Goal: Task Accomplishment & Management: Complete application form

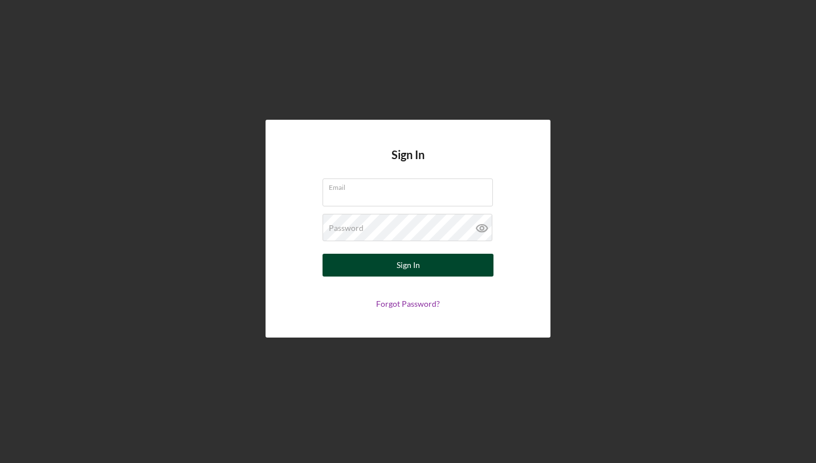
type input "[EMAIL_ADDRESS][DOMAIN_NAME]"
click at [348, 266] on button "Sign In" at bounding box center [408, 265] width 171 height 23
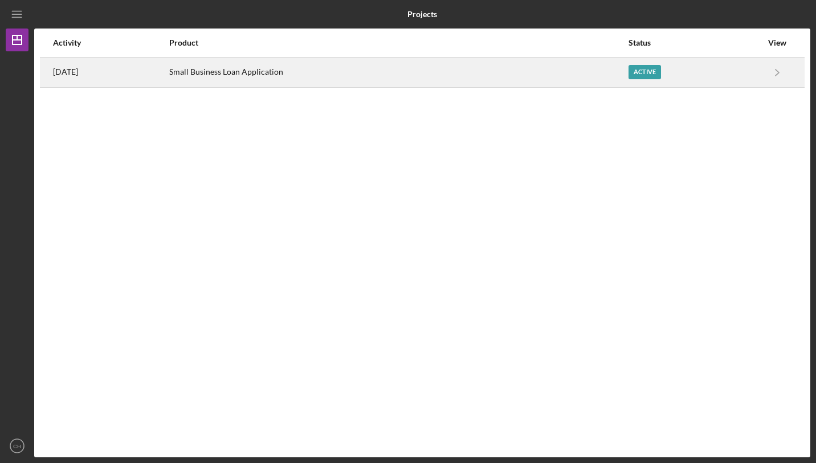
click at [655, 81] on div "Active" at bounding box center [695, 72] width 133 height 28
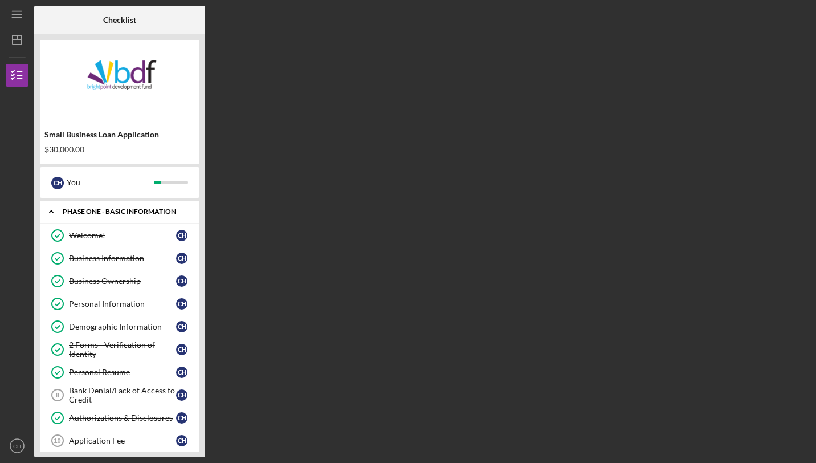
click at [56, 209] on icon "Icon/Expander" at bounding box center [51, 211] width 23 height 23
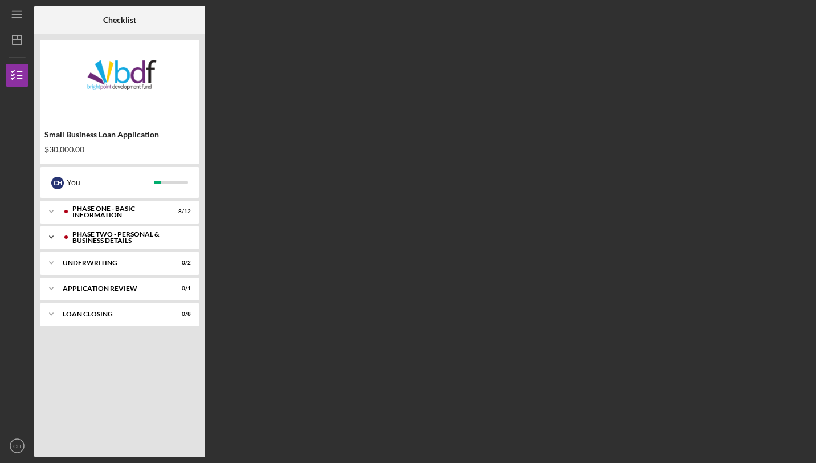
click at [51, 237] on icon "Icon/Expander" at bounding box center [51, 237] width 23 height 23
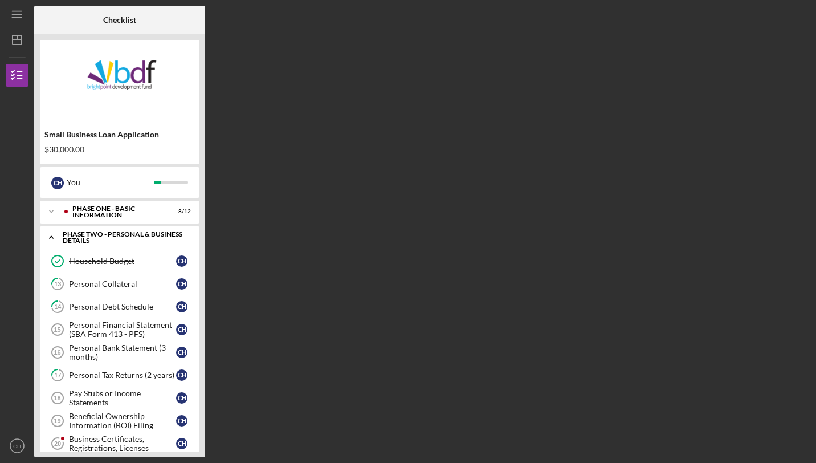
click at [56, 238] on icon "Icon/Expander" at bounding box center [51, 237] width 23 height 23
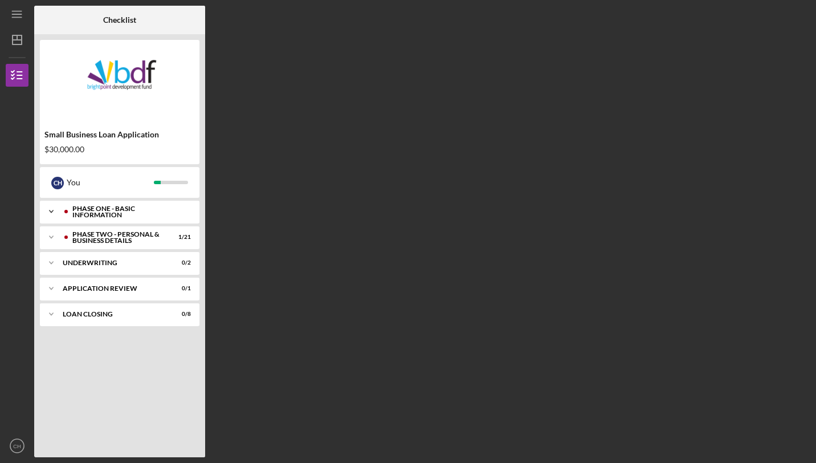
click at [66, 210] on div at bounding box center [66, 211] width 7 height 7
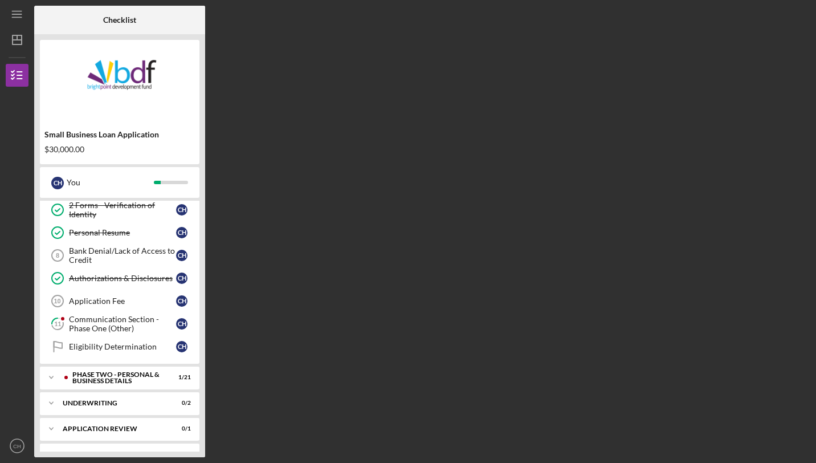
scroll to position [141, 0]
click at [152, 247] on div "Bank Denial/Lack of Access to Credit" at bounding box center [122, 254] width 107 height 18
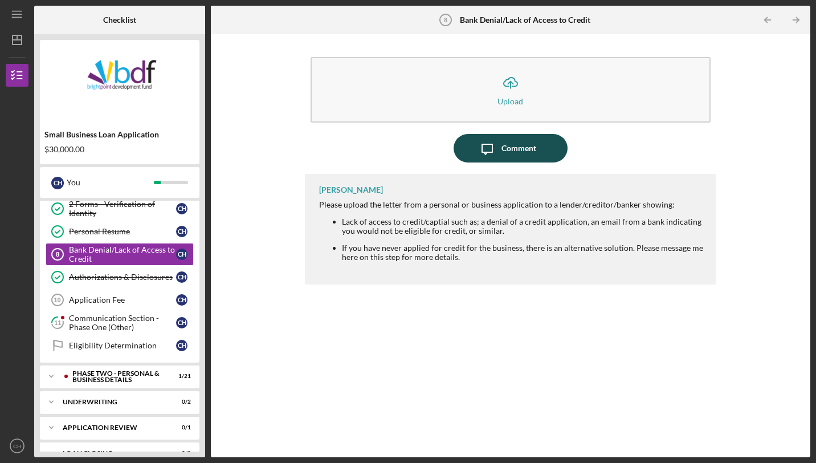
click at [503, 154] on div "Comment" at bounding box center [518, 148] width 35 height 28
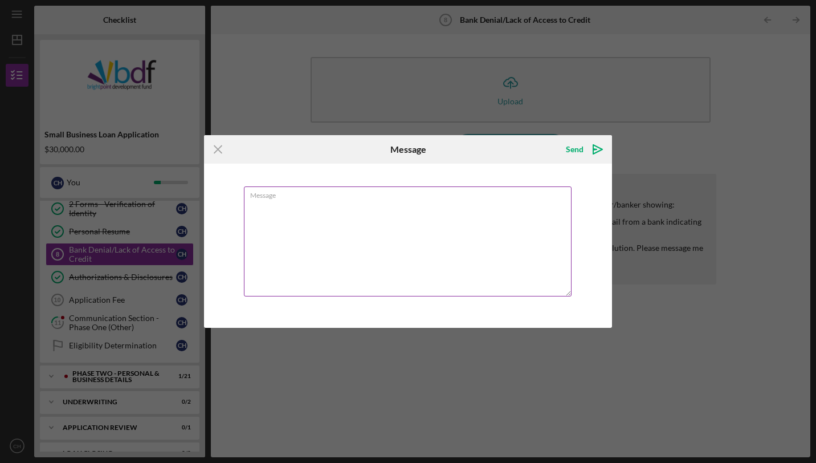
click at [442, 223] on textarea "Message" at bounding box center [408, 241] width 328 height 110
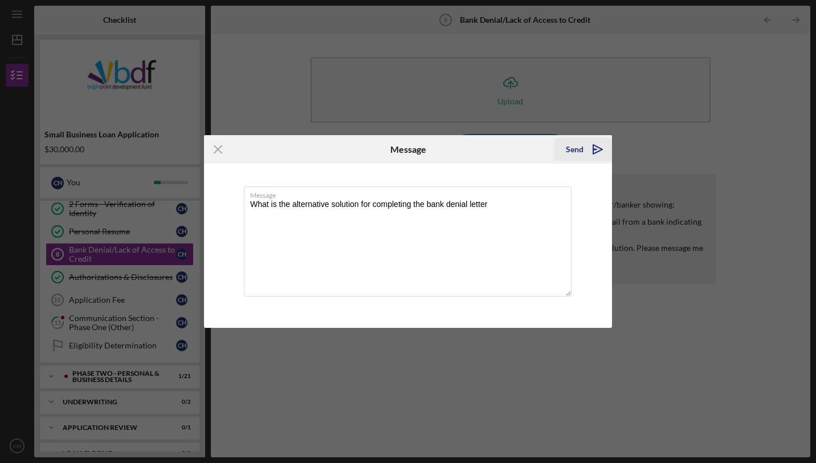
type textarea "What is the alternative solution for completing the bank denial letter"
click at [578, 147] on div "Send" at bounding box center [575, 149] width 18 height 23
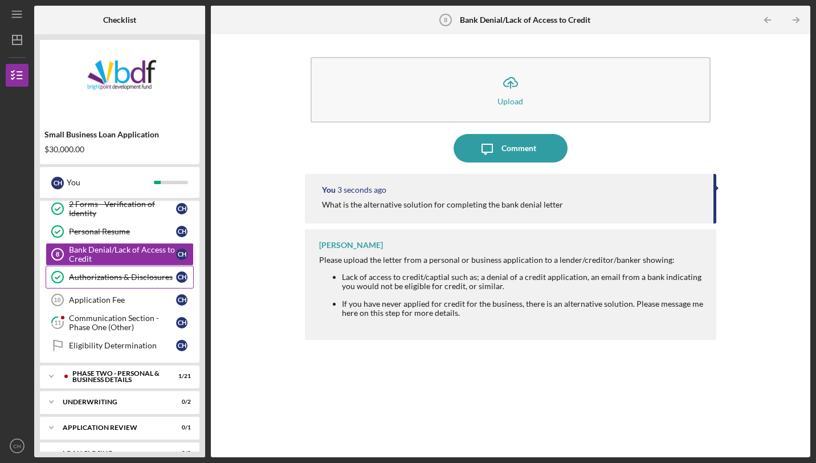
scroll to position [155, 0]
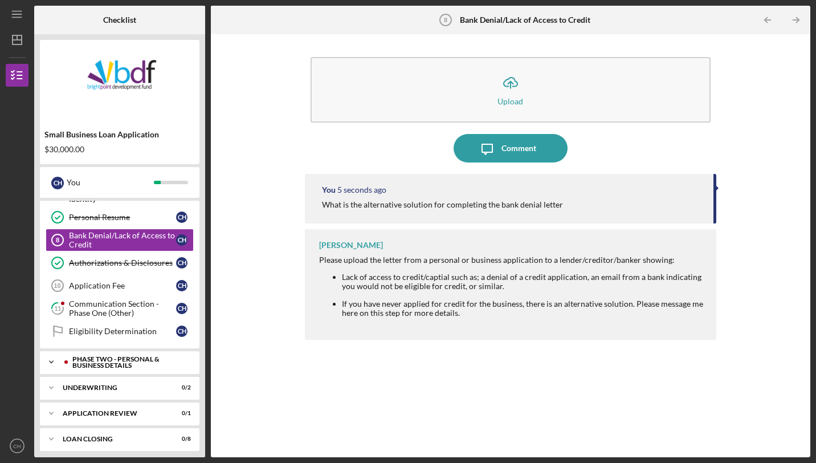
click at [140, 358] on div "PHASE TWO - PERSONAL & BUSINESS DETAILS" at bounding box center [128, 362] width 113 height 13
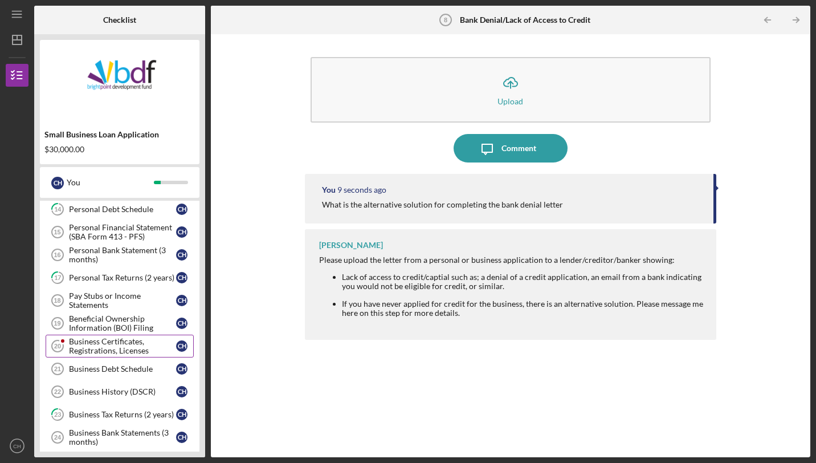
scroll to position [377, 0]
click at [149, 337] on div "Business Certificates, Registrations, Licenses" at bounding box center [122, 346] width 107 height 18
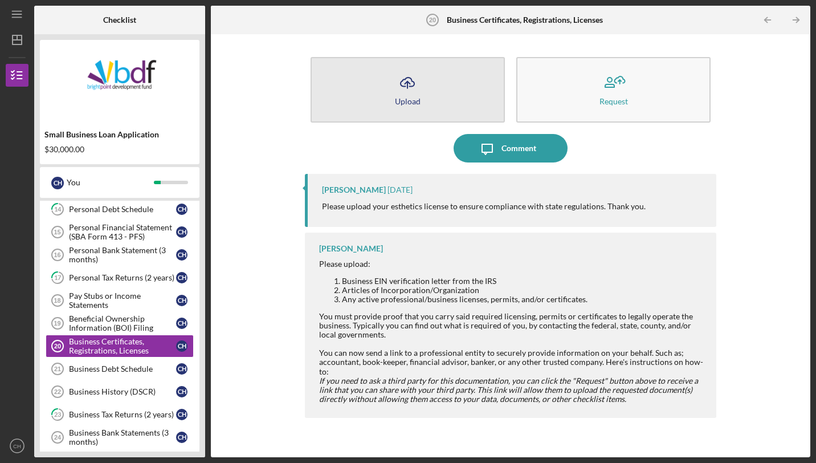
click at [389, 84] on button "Icon/Upload Upload" at bounding box center [408, 90] width 194 height 66
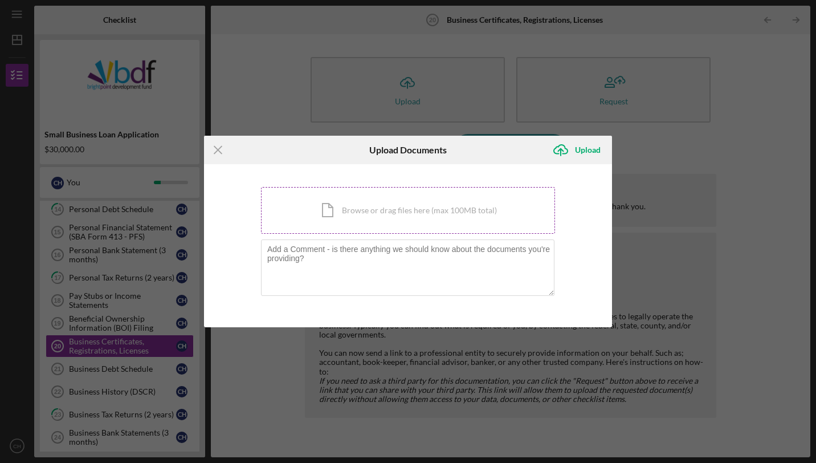
click at [374, 201] on div "Icon/Document Browse or drag files here (max 100MB total) Tap to choose files o…" at bounding box center [408, 210] width 294 height 47
click at [218, 150] on line at bounding box center [217, 149] width 7 height 7
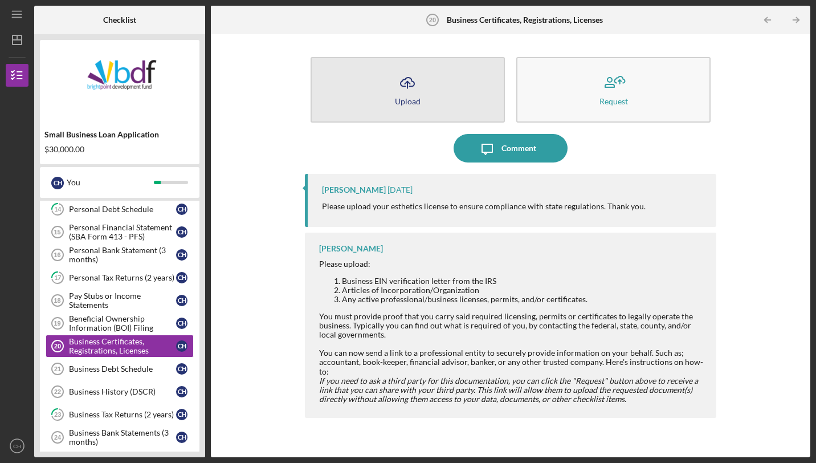
click at [456, 91] on button "Icon/Upload Upload" at bounding box center [408, 90] width 194 height 66
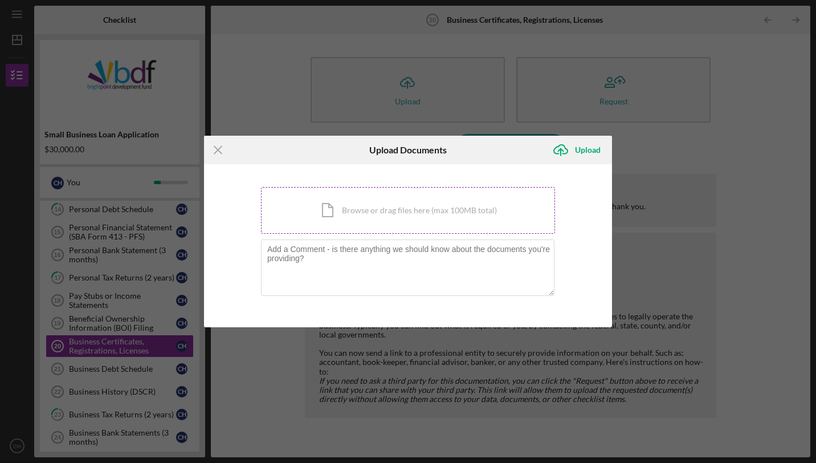
click at [405, 209] on div "Icon/Document Browse or drag files here (max 100MB total) Tap to choose files o…" at bounding box center [408, 210] width 294 height 47
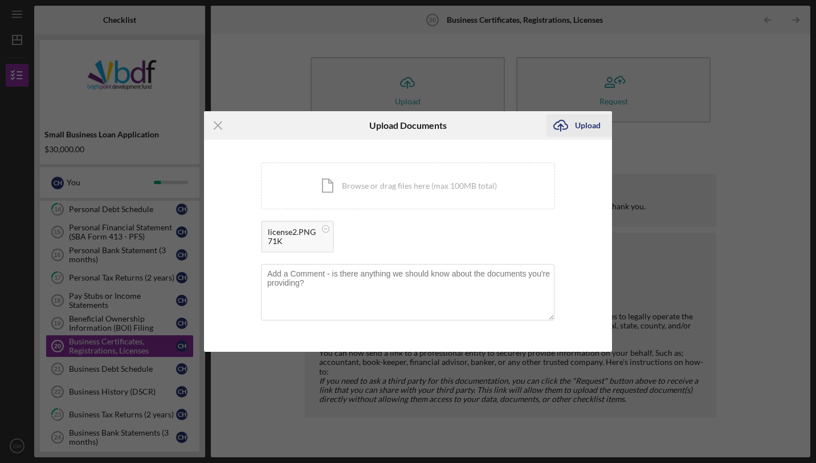
click at [580, 125] on div "Upload" at bounding box center [588, 125] width 26 height 23
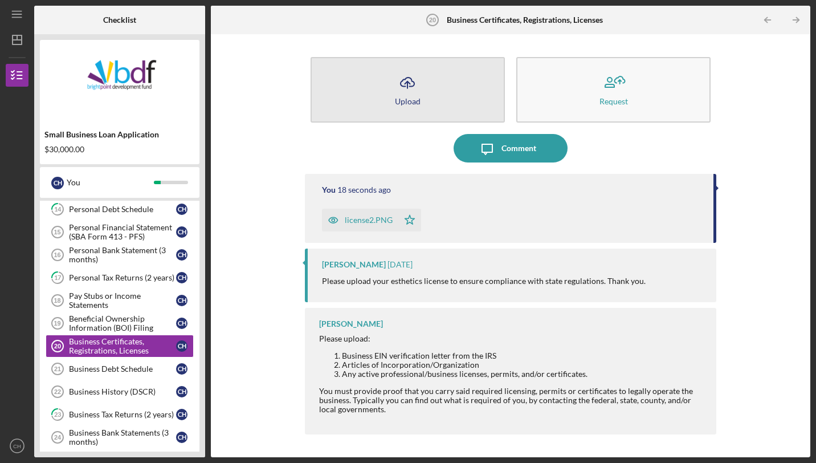
click at [435, 105] on button "Icon/Upload Upload" at bounding box center [408, 90] width 194 height 66
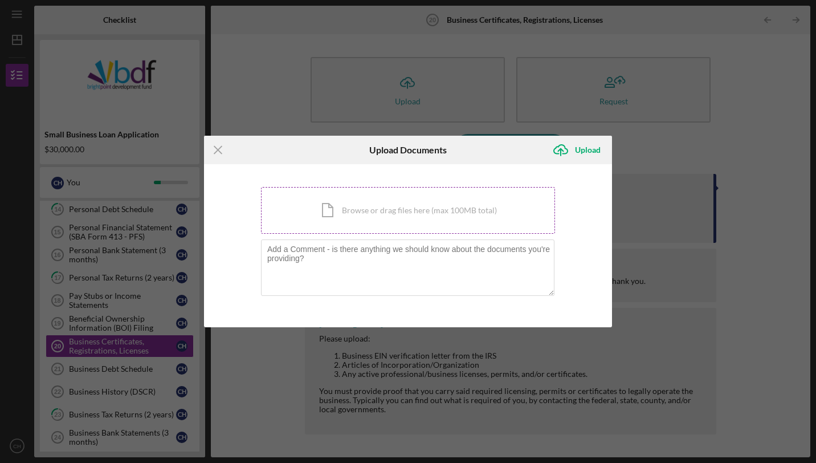
click at [383, 223] on div "Icon/Document Browse or drag files here (max 100MB total) Tap to choose files o…" at bounding box center [408, 210] width 294 height 47
click at [218, 145] on icon "Icon/Menu Close" at bounding box center [218, 150] width 28 height 28
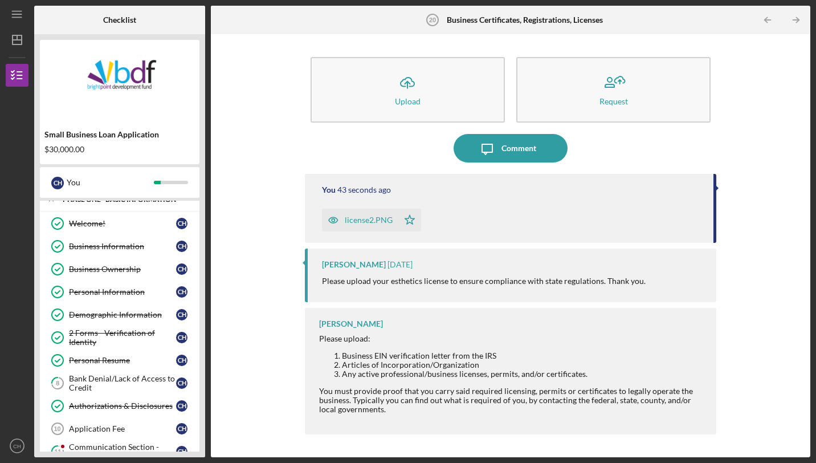
scroll to position [13, 0]
click at [136, 236] on link "Business Information Business Information C H" at bounding box center [120, 245] width 148 height 23
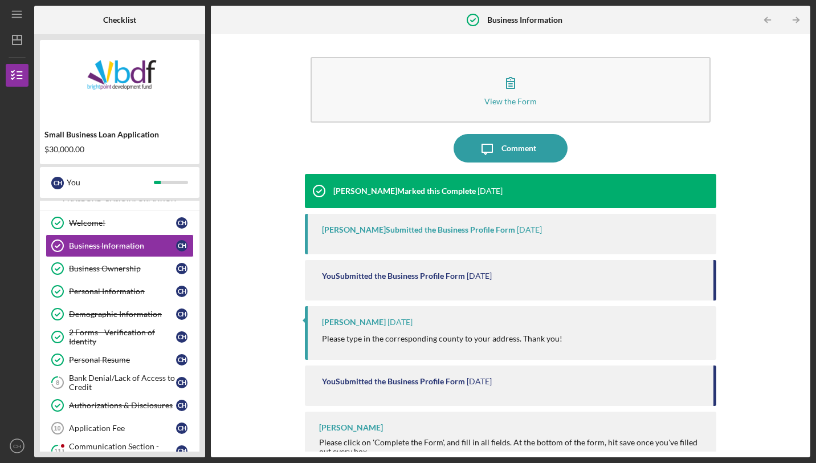
scroll to position [17, 0]
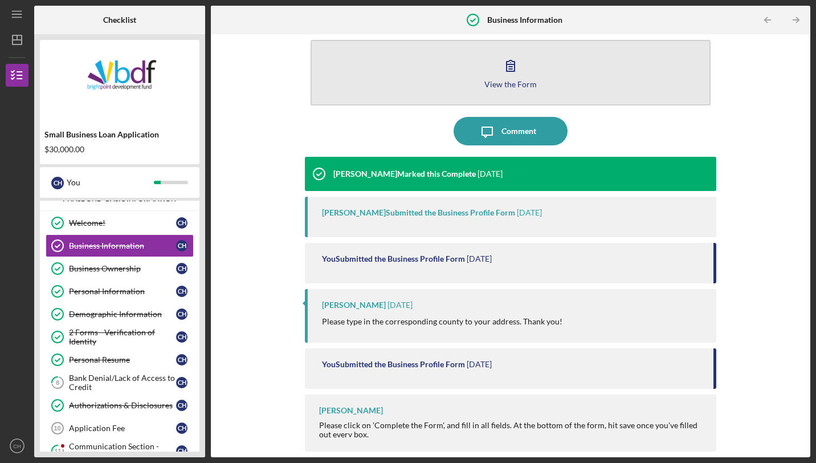
click at [514, 59] on icon "button" at bounding box center [510, 65] width 28 height 28
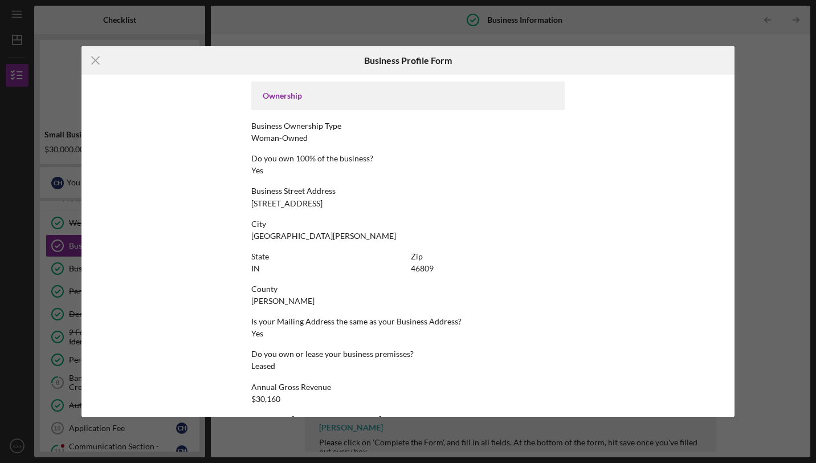
scroll to position [445, 0]
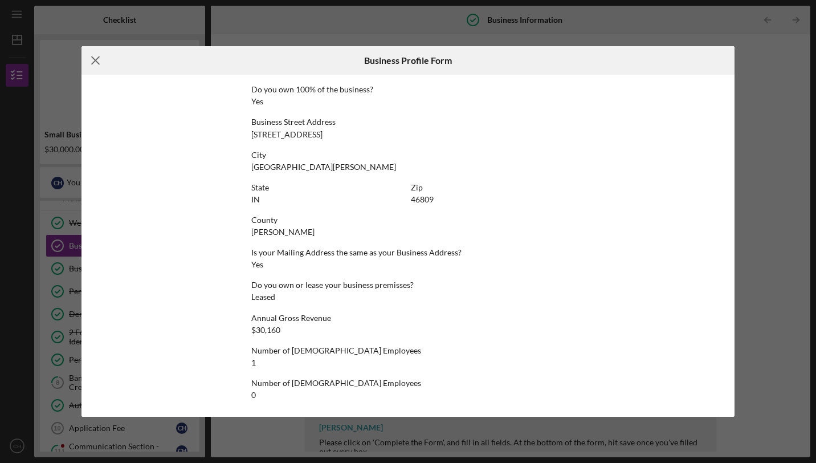
click at [92, 66] on icon "Icon/Menu Close" at bounding box center [95, 60] width 28 height 28
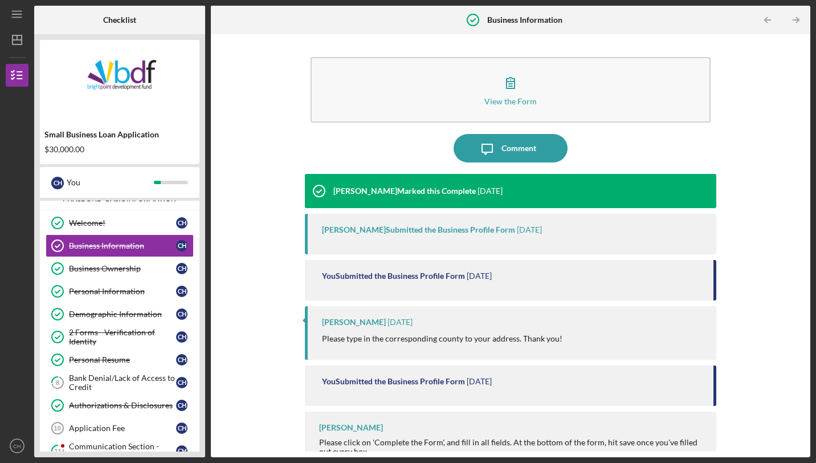
click at [415, 279] on div "You Submitted the Business Profile Form" at bounding box center [393, 275] width 143 height 9
click at [434, 228] on div "[PERSON_NAME] Submitted the Business Profile Form" at bounding box center [418, 229] width 193 height 9
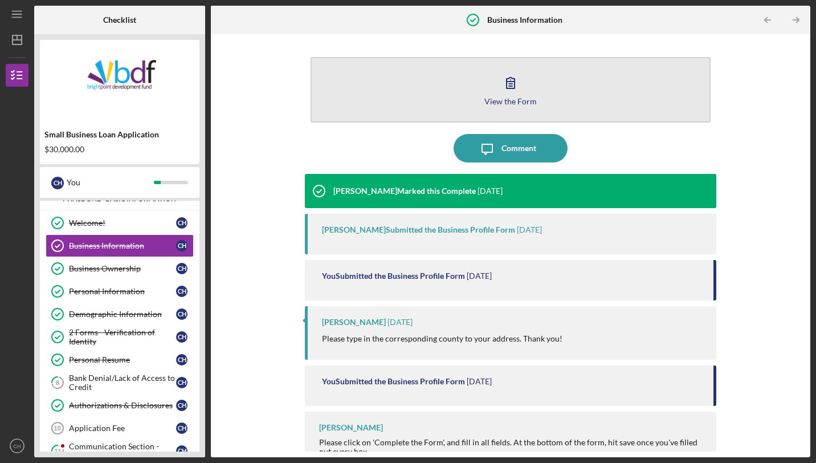
click at [462, 100] on button "View the Form Form" at bounding box center [511, 90] width 400 height 66
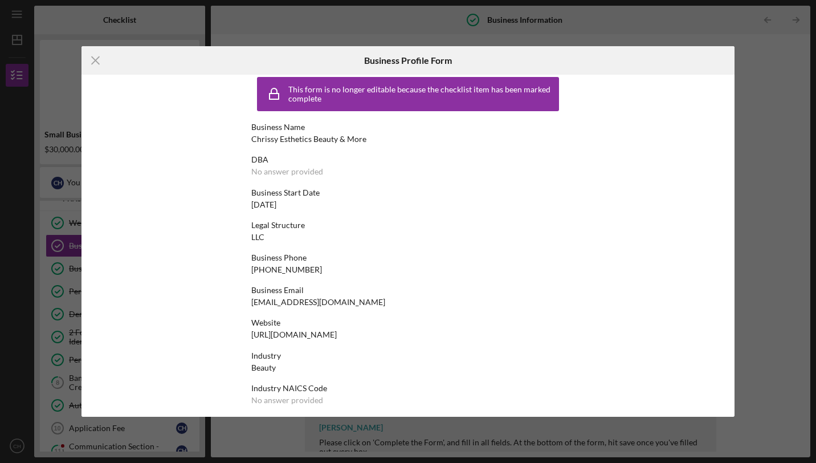
scroll to position [9, 0]
click at [108, 71] on icon "Icon/Menu Close" at bounding box center [95, 60] width 28 height 28
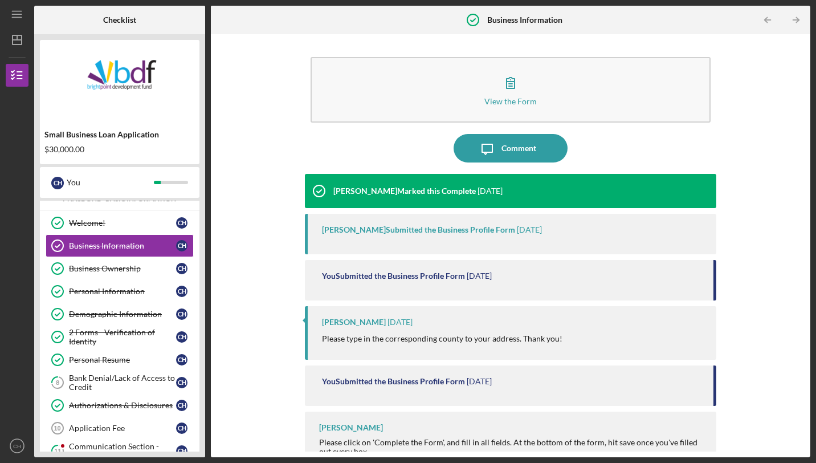
click at [94, 59] on img at bounding box center [120, 80] width 160 height 68
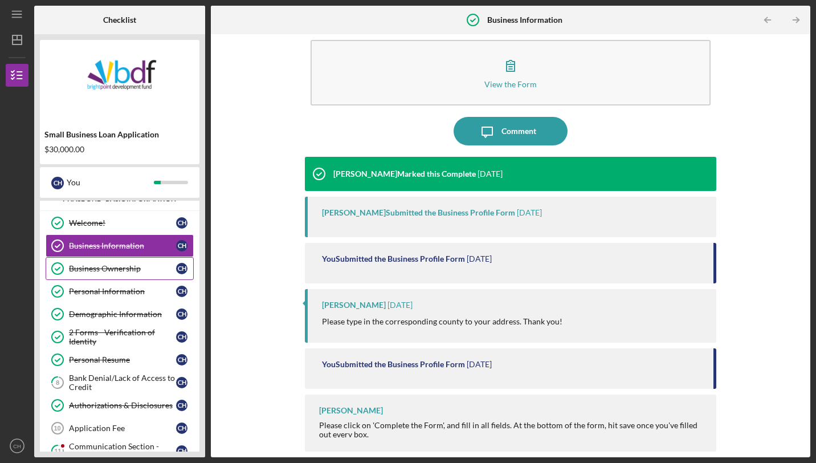
click at [131, 270] on div "Business Ownership" at bounding box center [122, 268] width 107 height 9
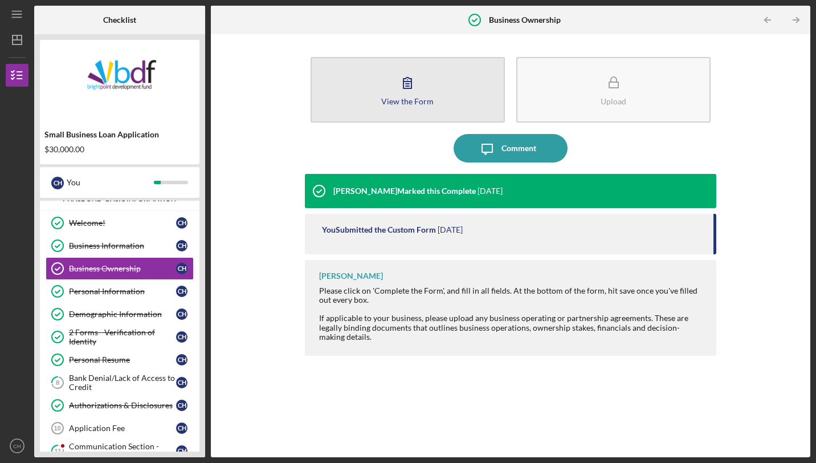
click at [437, 98] on button "View the Form Form" at bounding box center [408, 90] width 194 height 66
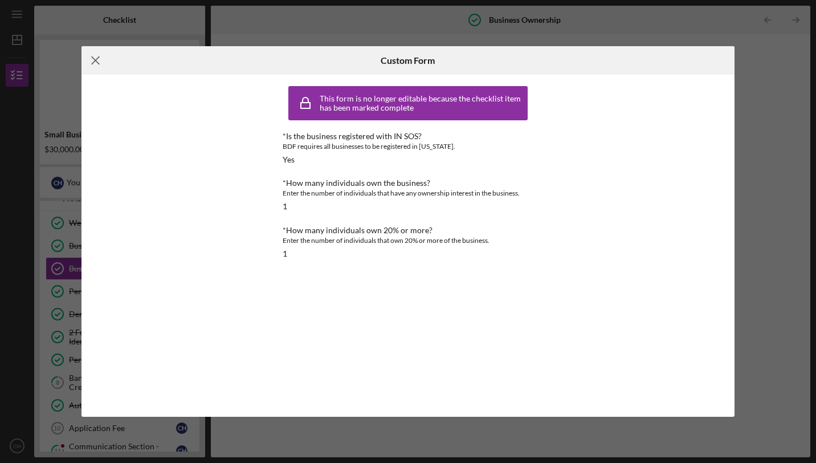
click at [98, 62] on icon "Icon/Menu Close" at bounding box center [95, 60] width 28 height 28
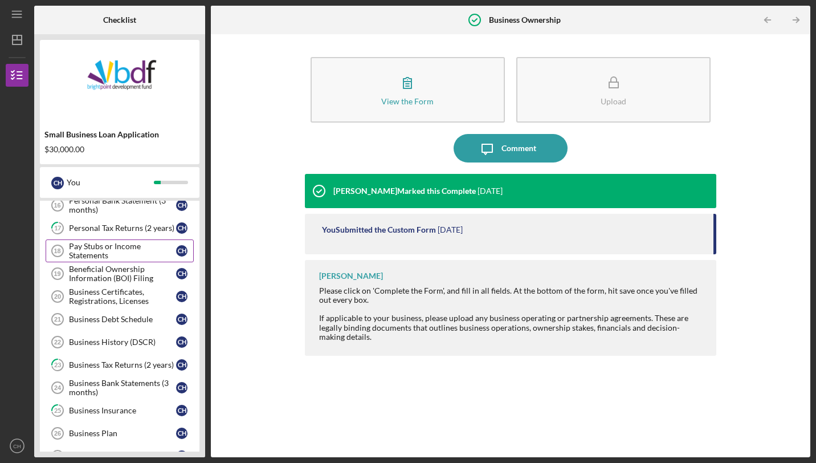
scroll to position [424, 0]
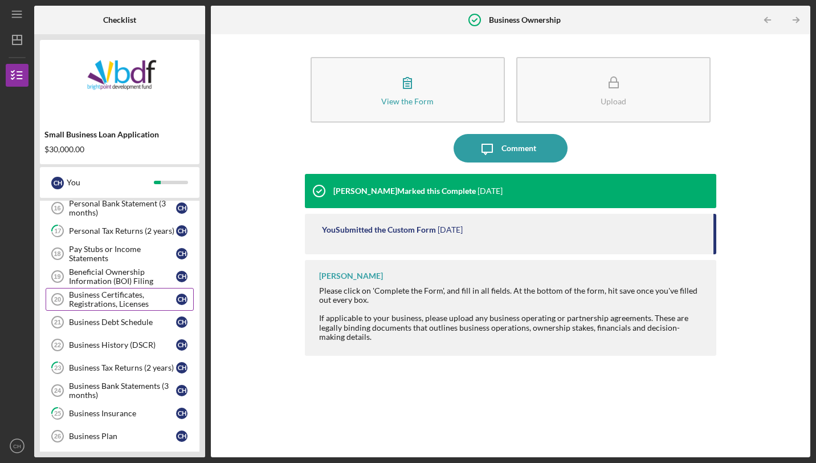
click at [136, 290] on div "Business Certificates, Registrations, Licenses" at bounding box center [122, 299] width 107 height 18
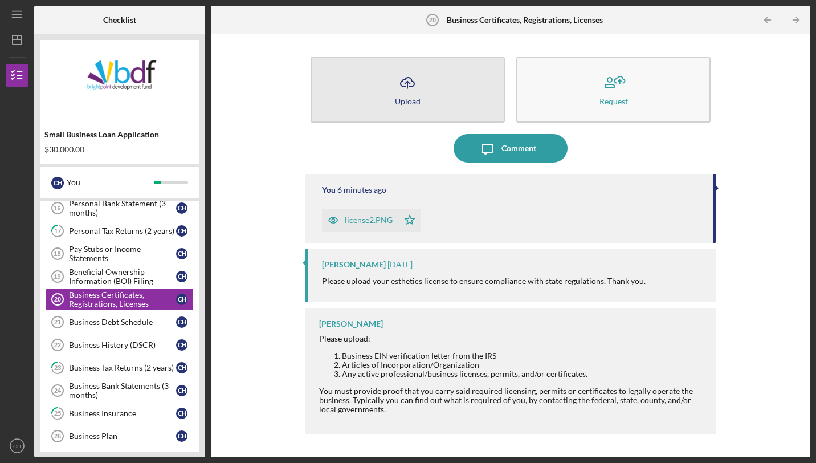
click at [435, 93] on button "Icon/Upload Upload" at bounding box center [408, 90] width 194 height 66
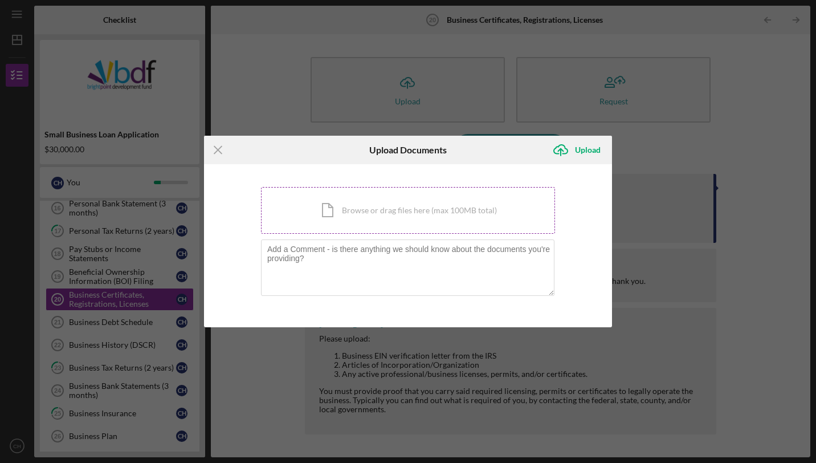
click at [434, 207] on div "Icon/Document Browse or drag files here (max 100MB total) Tap to choose files o…" at bounding box center [408, 210] width 294 height 47
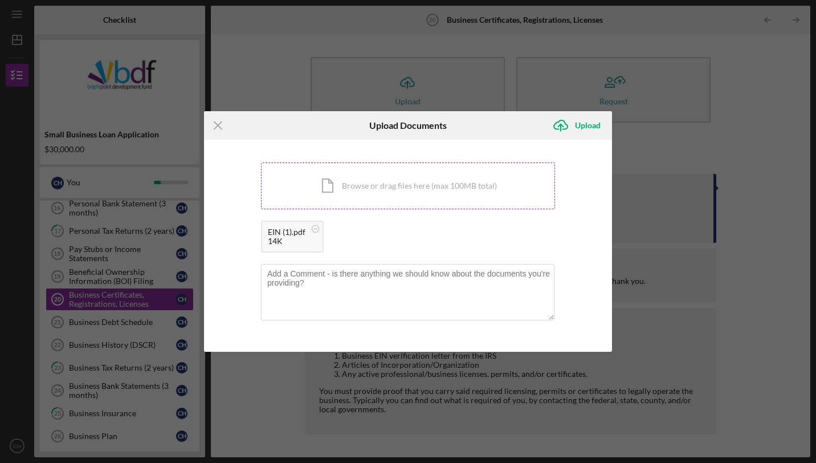
click at [494, 192] on div "Icon/Document Browse or drag files here (max 100MB total) Tap to choose files o…" at bounding box center [408, 185] width 294 height 47
click at [499, 183] on div "Icon/Document Browse or drag files here (max 100MB total) Tap to choose files o…" at bounding box center [408, 185] width 294 height 47
click at [468, 187] on div "Icon/Document Browse or drag files here (max 100MB total) Tap to choose files o…" at bounding box center [408, 185] width 294 height 47
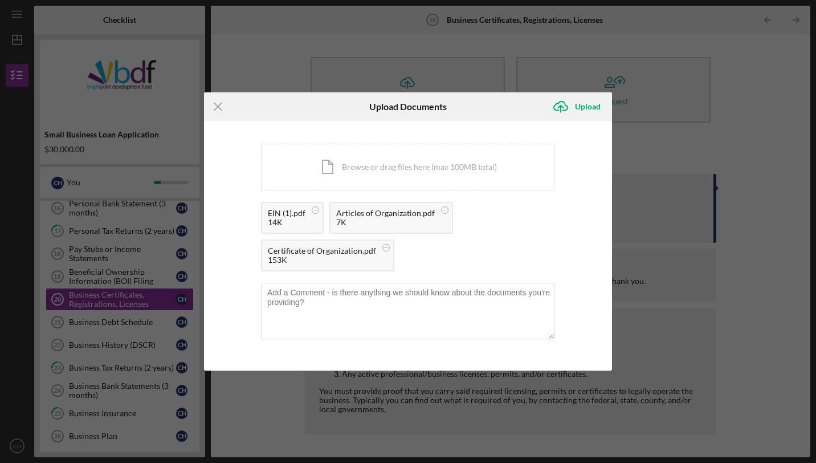
click at [370, 260] on div "153K" at bounding box center [322, 259] width 108 height 9
click at [385, 251] on circle at bounding box center [386, 247] width 7 height 7
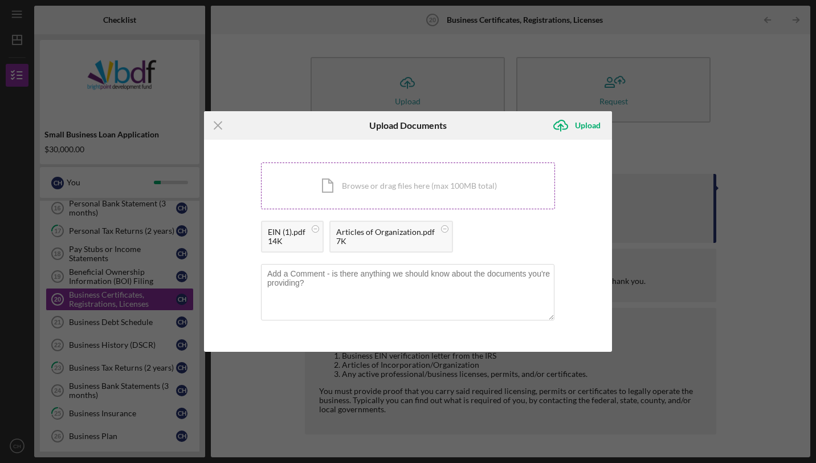
click at [447, 189] on div "Icon/Document Browse or drag files here (max 100MB total) Tap to choose files o…" at bounding box center [408, 185] width 294 height 47
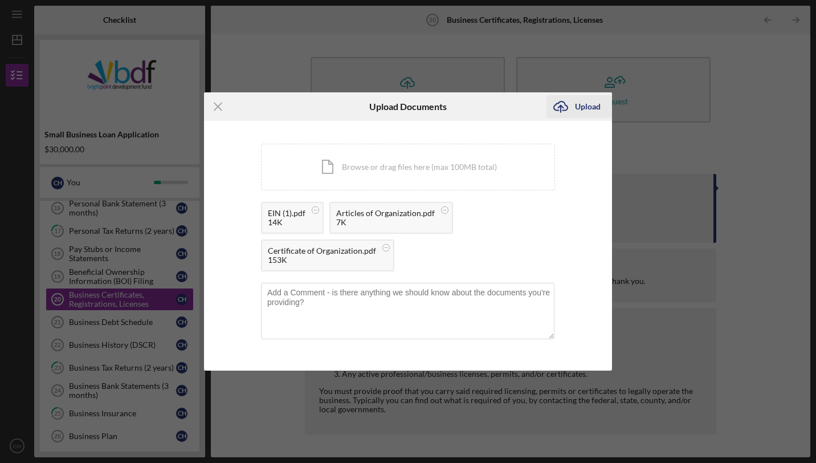
click at [587, 117] on div "Upload" at bounding box center [588, 106] width 26 height 23
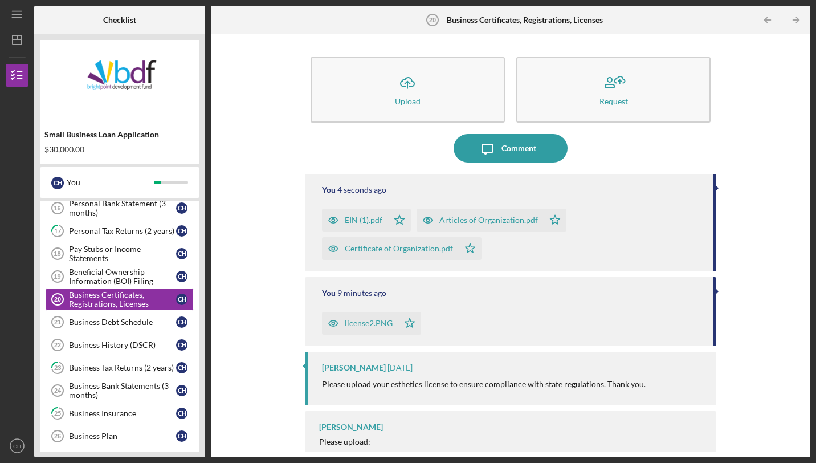
scroll to position [16, 0]
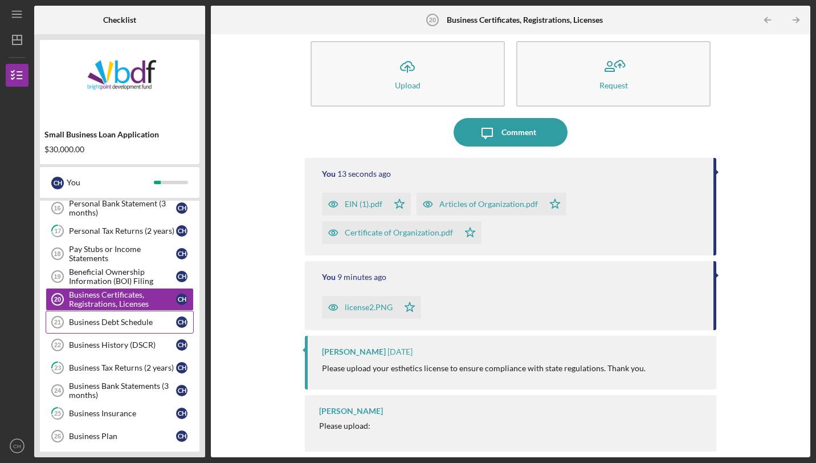
click at [115, 319] on link "Business Debt Schedule 21 Business Debt Schedule C H" at bounding box center [120, 322] width 148 height 23
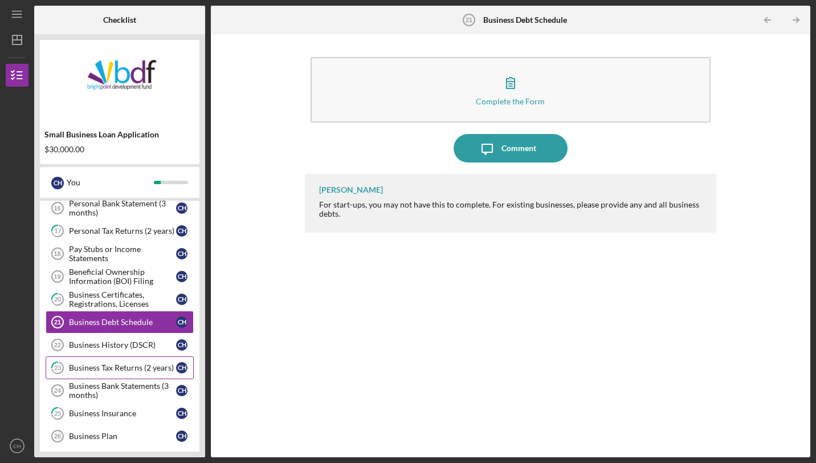
click at [138, 363] on div "Business Tax Returns (2 years)" at bounding box center [122, 367] width 107 height 9
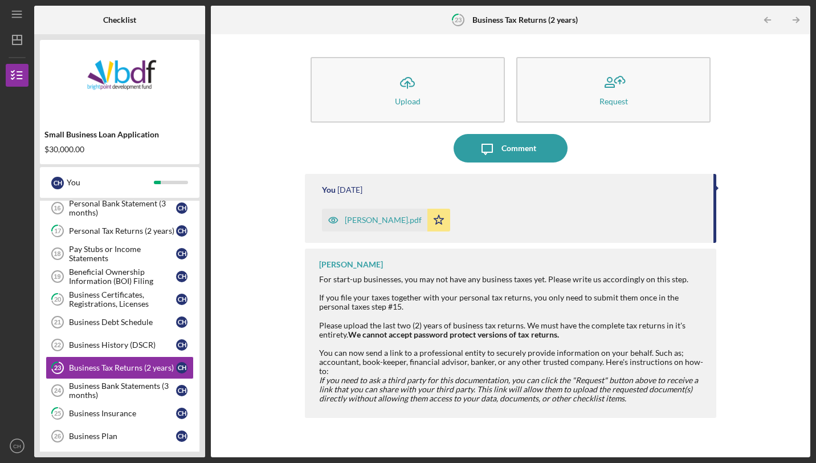
click at [400, 221] on div "[PERSON_NAME].pdf" at bounding box center [383, 219] width 77 height 9
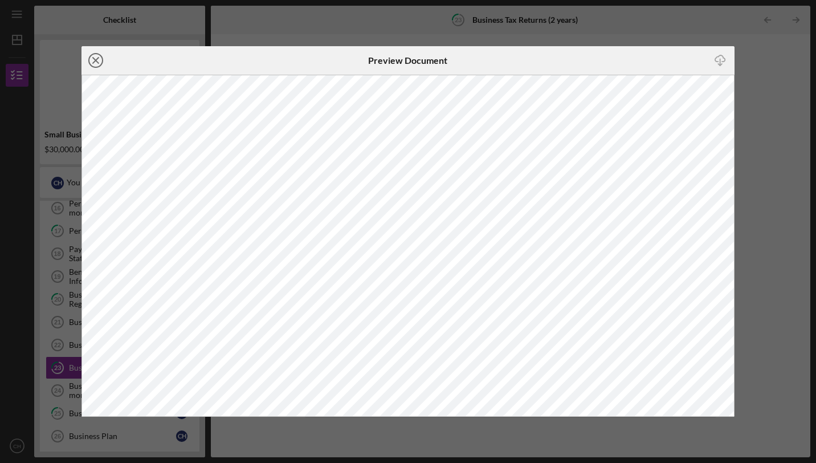
click at [97, 54] on circle at bounding box center [96, 61] width 14 height 14
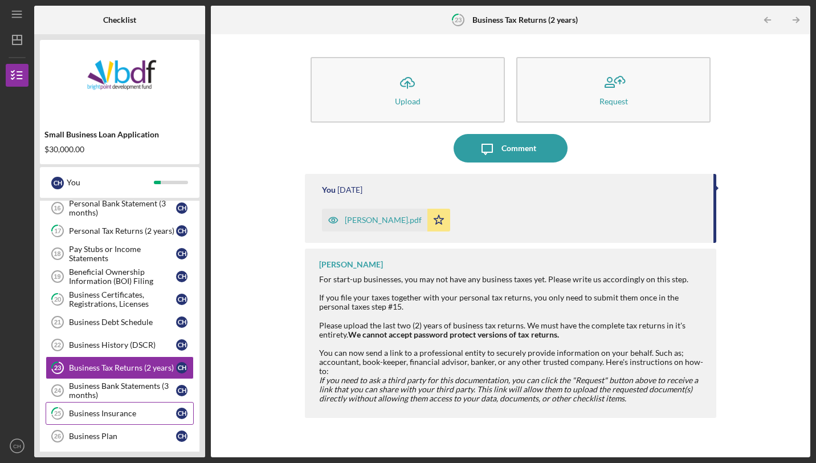
click at [116, 409] on div "Business Insurance" at bounding box center [122, 413] width 107 height 9
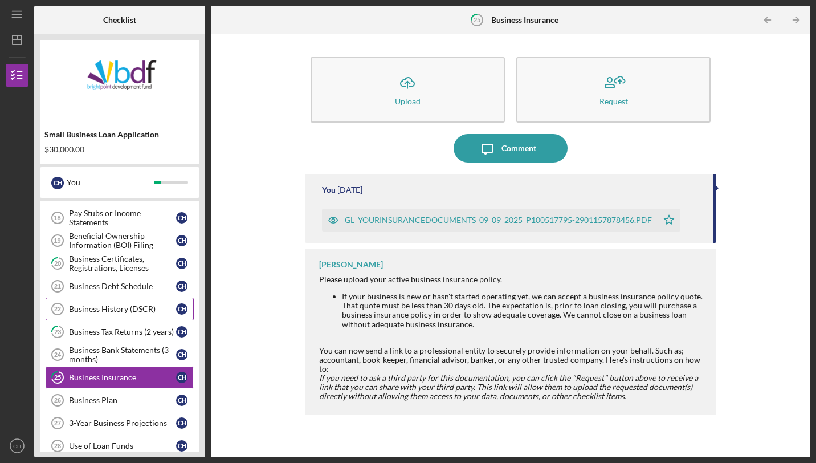
scroll to position [462, 0]
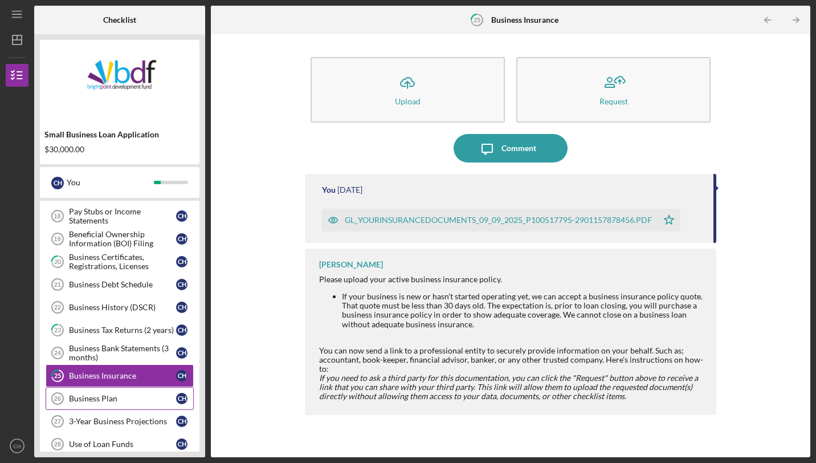
click at [157, 395] on link "Business Plan 26 Business Plan C H" at bounding box center [120, 398] width 148 height 23
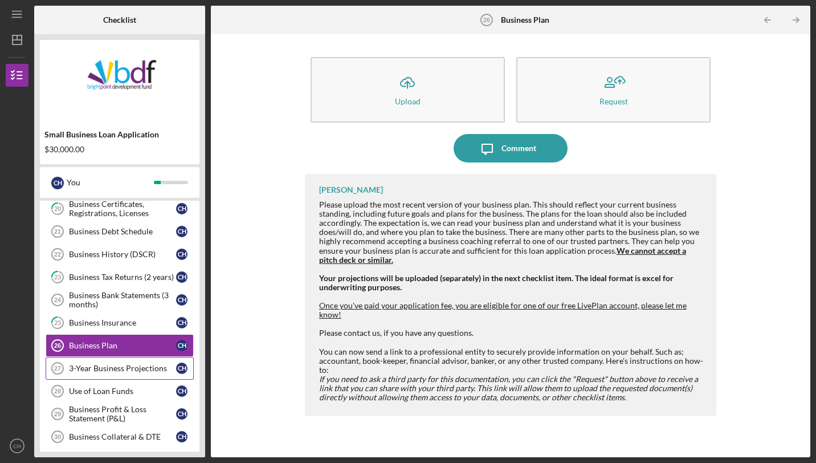
scroll to position [515, 0]
click at [129, 386] on div "Use of Loan Funds" at bounding box center [122, 390] width 107 height 9
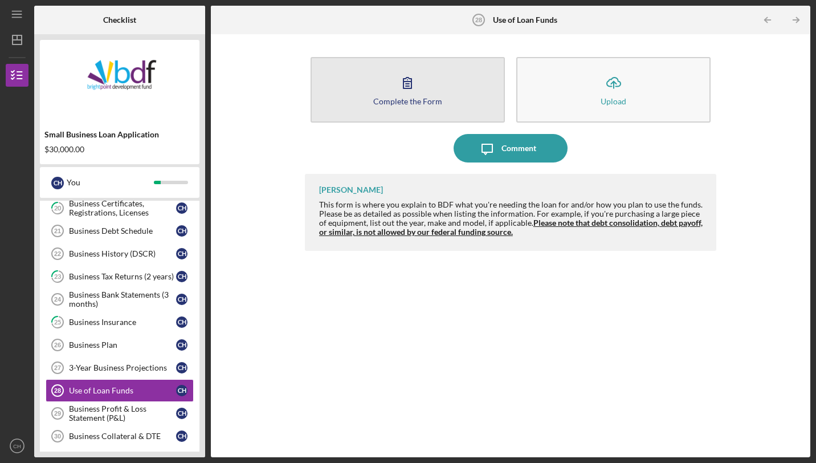
click at [401, 85] on icon "button" at bounding box center [407, 82] width 28 height 28
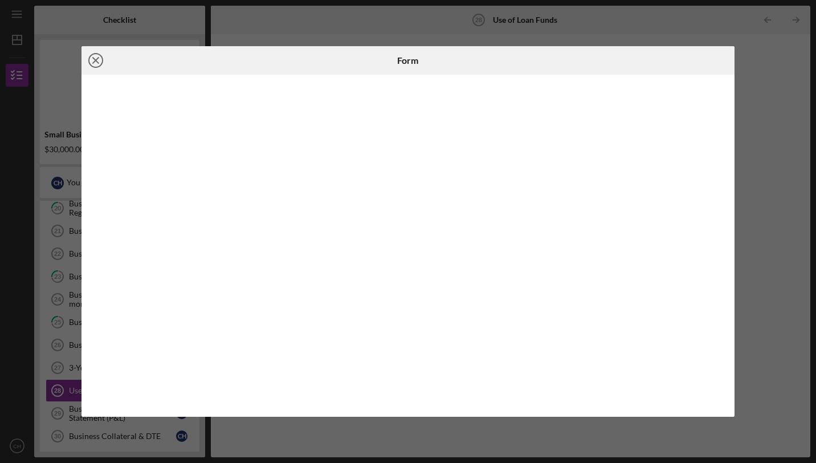
click at [100, 62] on icon "Icon/Close" at bounding box center [95, 60] width 28 height 28
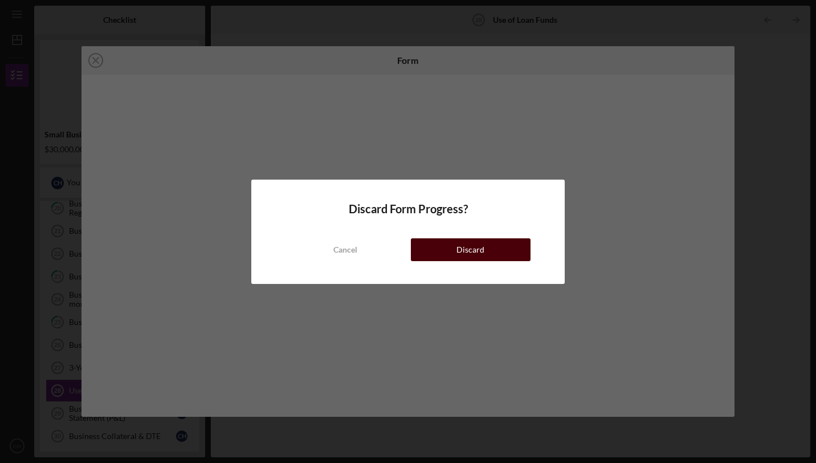
click at [464, 259] on div "Discard" at bounding box center [470, 249] width 28 height 23
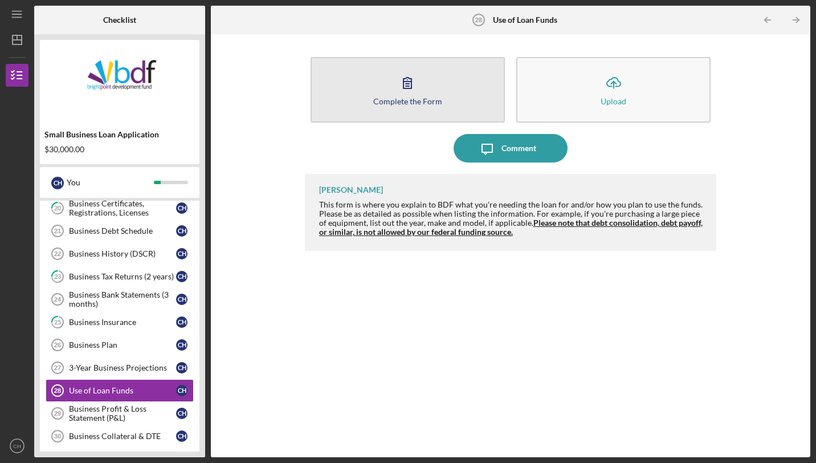
click at [422, 105] on button "Complete the Form Form" at bounding box center [408, 90] width 194 height 66
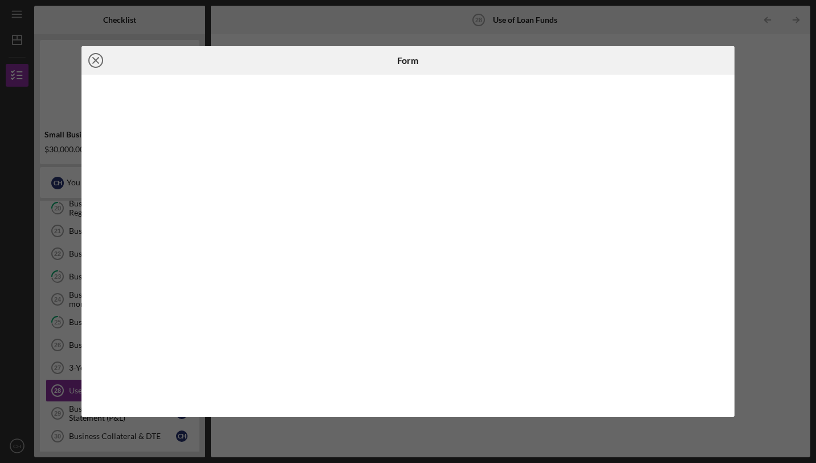
click at [95, 66] on icon "Icon/Close" at bounding box center [95, 60] width 28 height 28
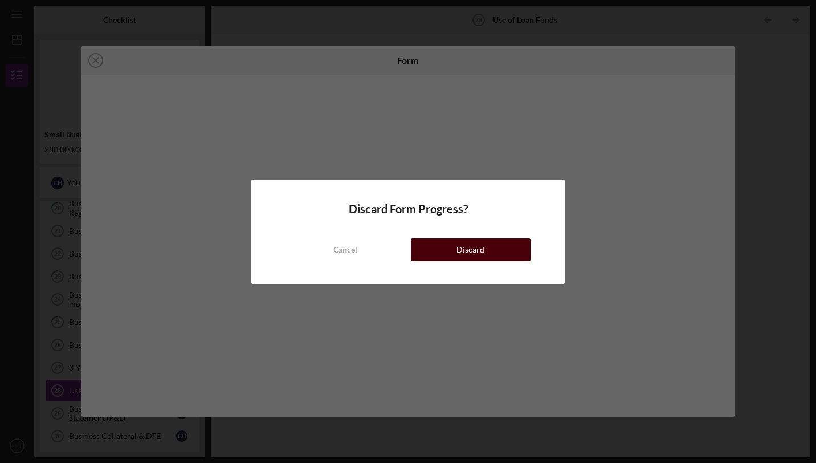
click at [446, 240] on button "Discard" at bounding box center [471, 249] width 120 height 23
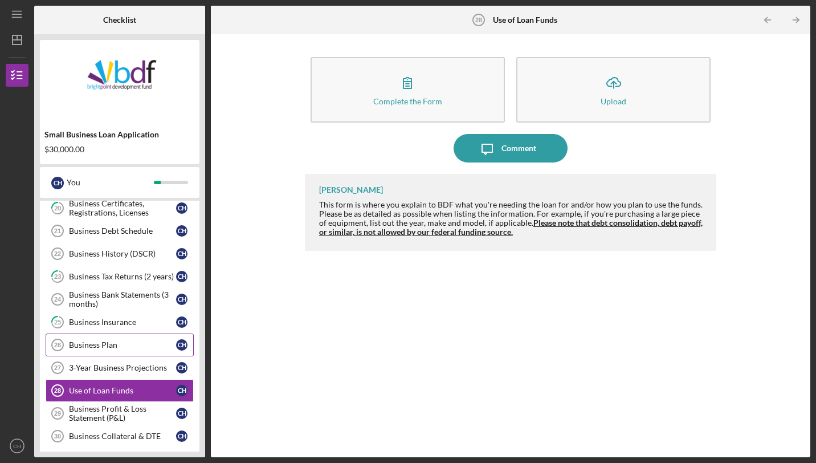
click at [100, 333] on link "Business Plan 26 Business Plan C H" at bounding box center [120, 344] width 148 height 23
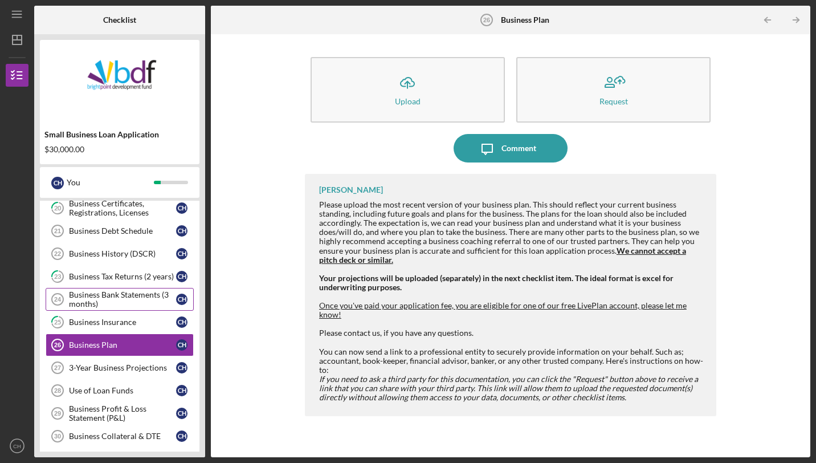
click at [119, 296] on div "Business Bank Statements (3 months)" at bounding box center [122, 299] width 107 height 18
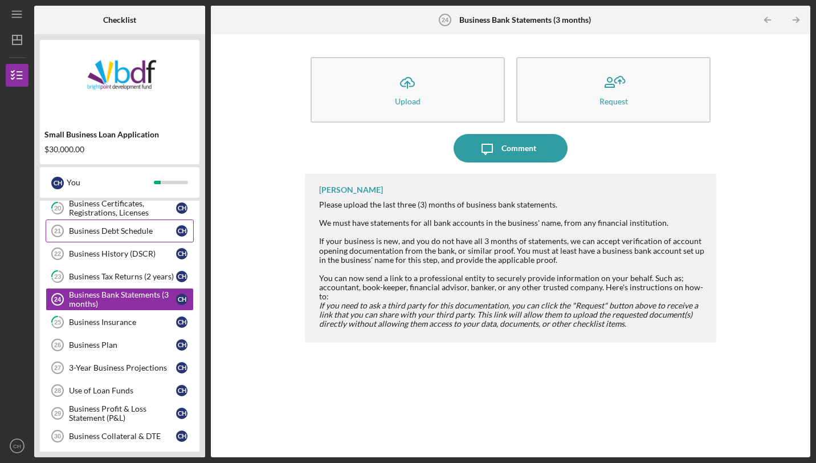
click at [139, 226] on div "Business Debt Schedule" at bounding box center [122, 230] width 107 height 9
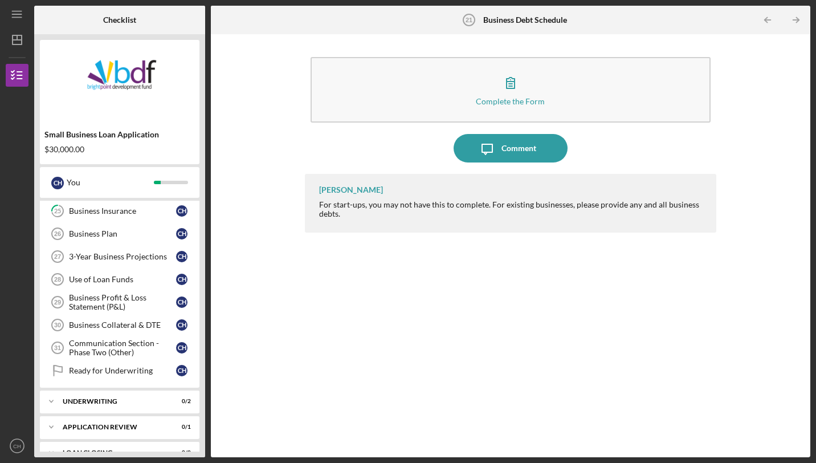
scroll to position [628, 0]
click at [137, 273] on div "Use of Loan Funds" at bounding box center [122, 277] width 107 height 9
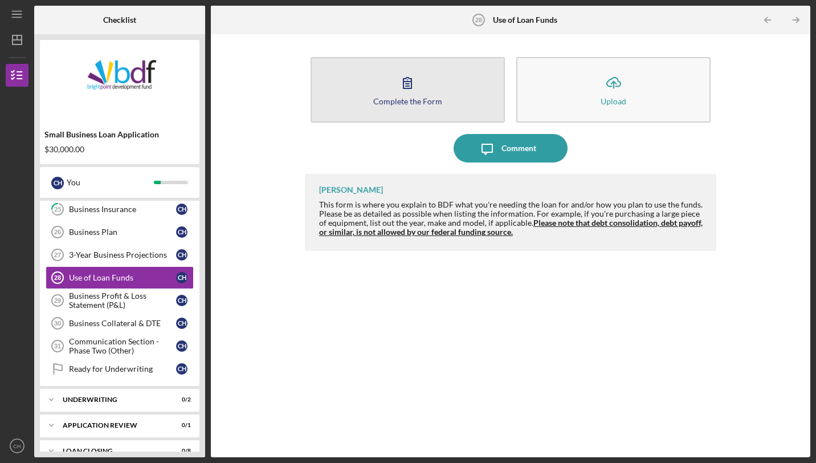
click at [434, 100] on div "Complete the Form" at bounding box center [407, 101] width 69 height 9
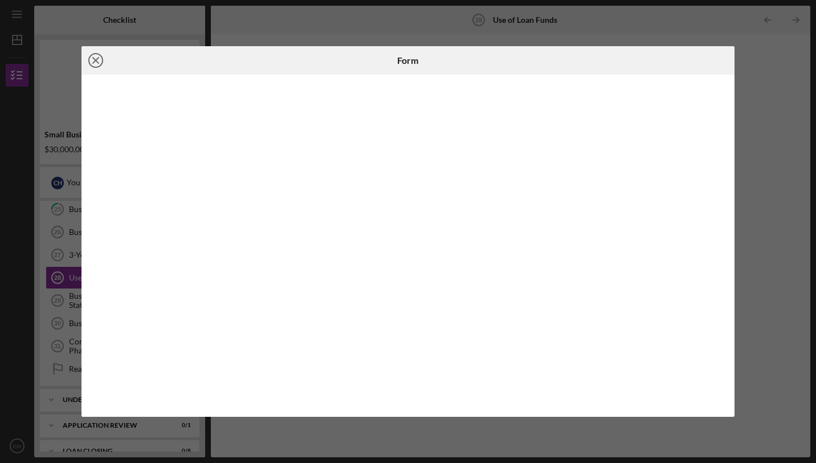
click at [92, 62] on icon "Icon/Close" at bounding box center [95, 60] width 28 height 28
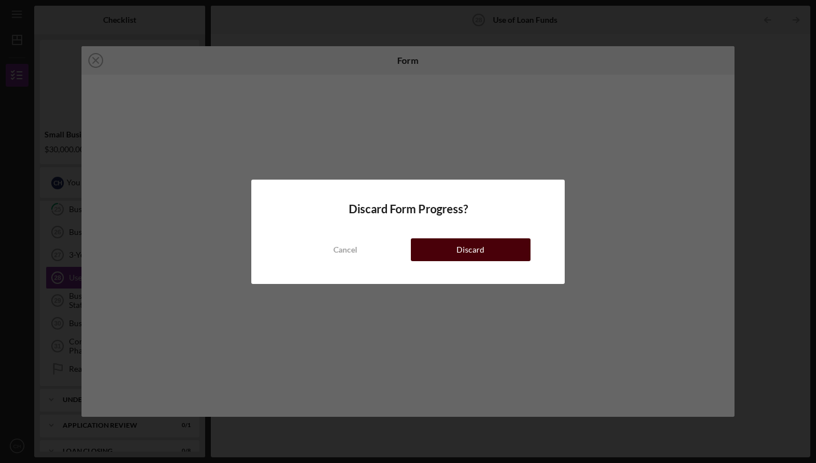
click at [483, 255] on div "Discard" at bounding box center [470, 249] width 28 height 23
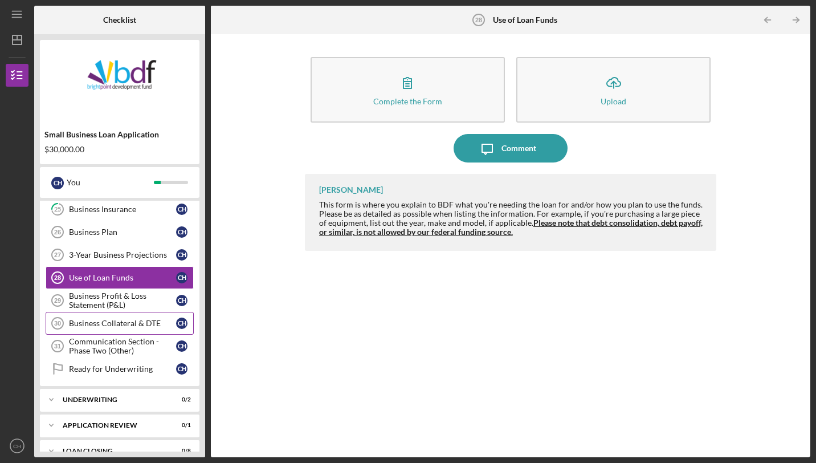
click at [120, 312] on link "Business Collateral & DTE 30 Business Collateral & DTE C H" at bounding box center [120, 323] width 148 height 23
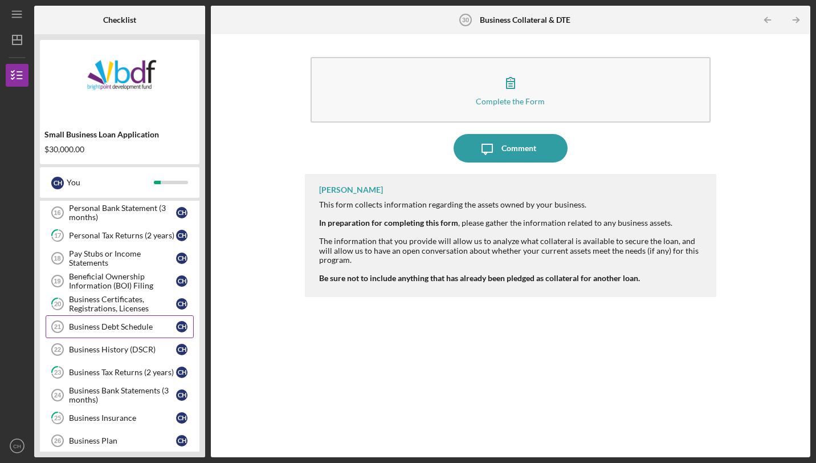
scroll to position [414, 0]
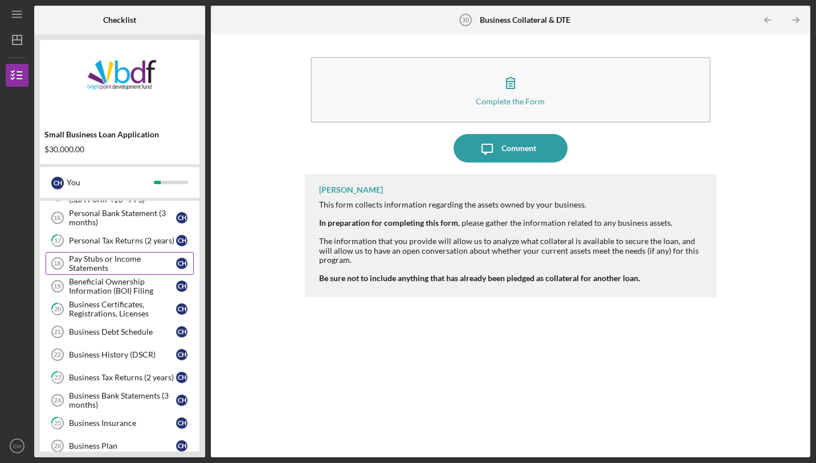
click at [113, 254] on div "Pay Stubs or Income Statements" at bounding box center [122, 263] width 107 height 18
